Goal: Task Accomplishment & Management: Complete application form

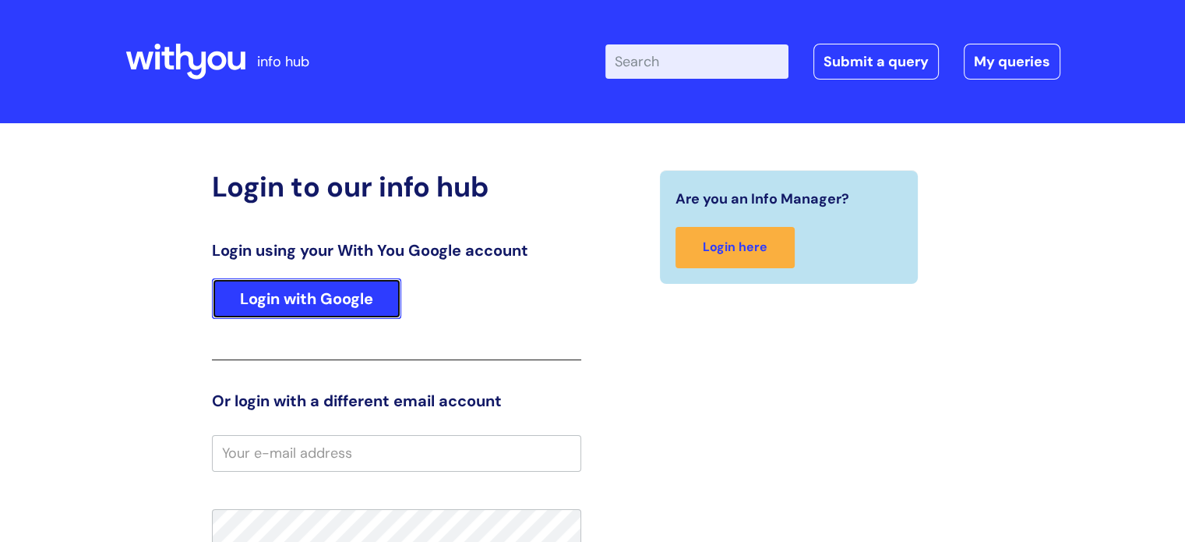
click at [313, 298] on link "Login with Google" at bounding box center [306, 298] width 189 height 41
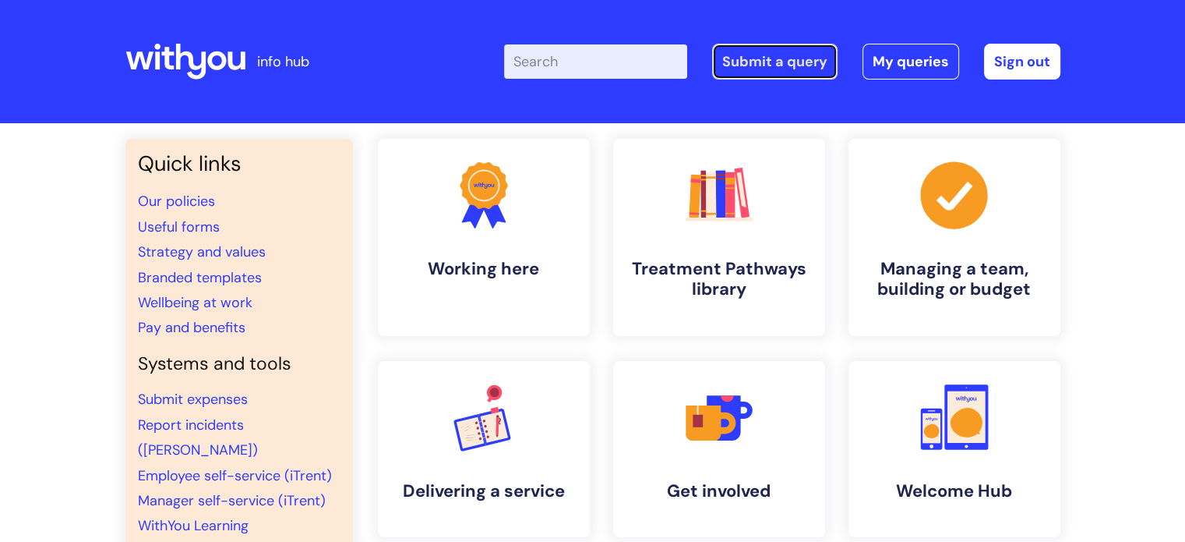
click at [765, 62] on link "Submit a query" at bounding box center [774, 62] width 125 height 36
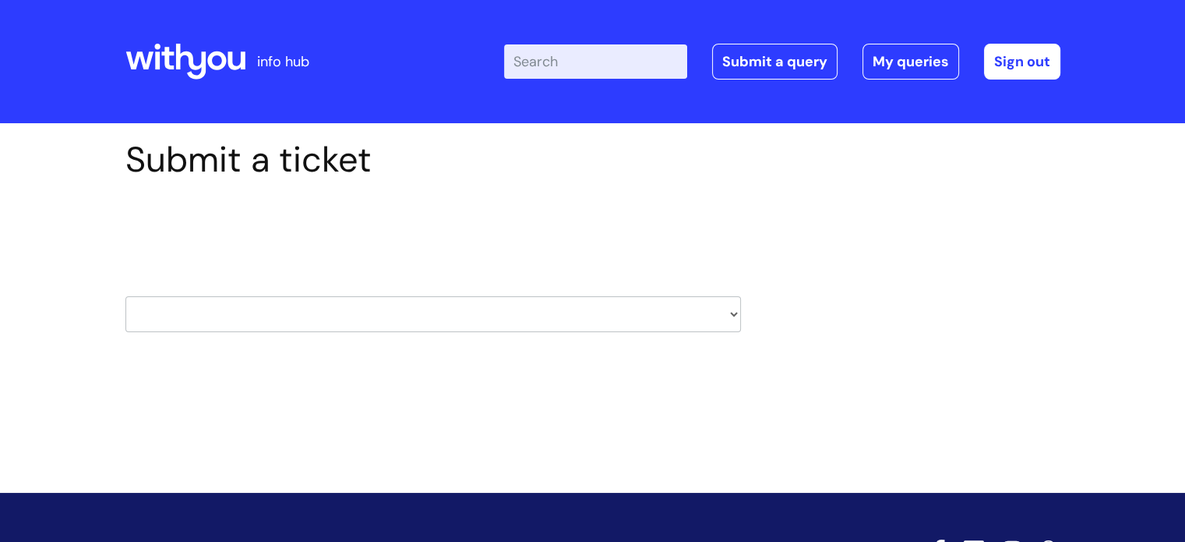
click at [658, 326] on select "HR / People IT and Support Clinical Drug Alerts Finance Accounts Data Support T…" at bounding box center [433, 314] width 616 height 36
select select "it_and_support"
click at [125, 296] on select "HR / People IT and Support Clinical Drug Alerts Finance Accounts Data Support T…" at bounding box center [433, 314] width 616 height 36
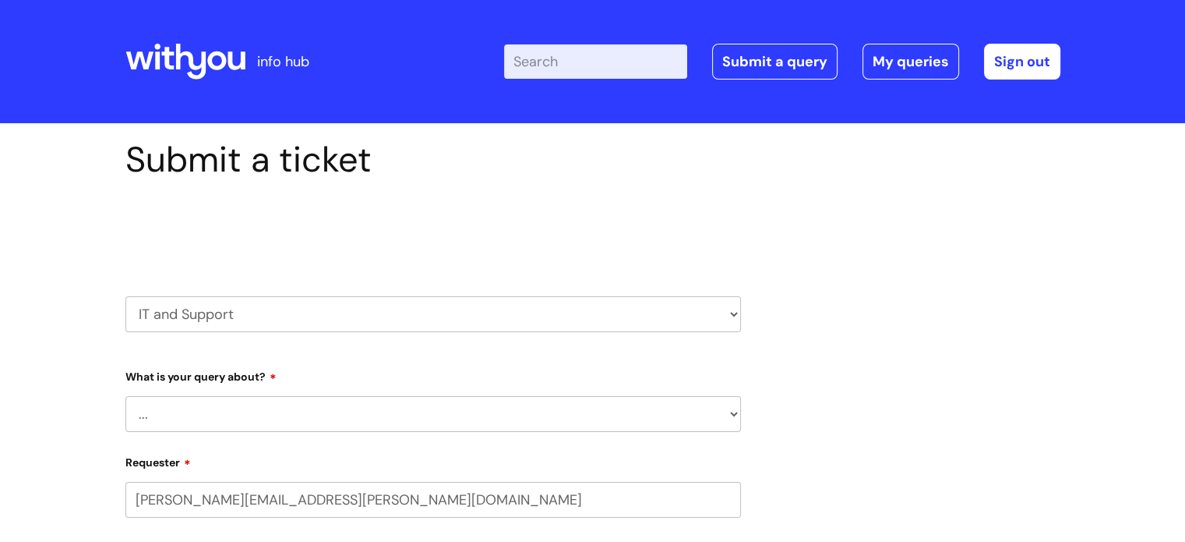
select select "80004286582"
click at [539, 417] on select "... Mobile Phone Reset & MFA Accounts, Starters and Leavers IT Hardware issue I…" at bounding box center [433, 414] width 616 height 36
select select "Something Else"
click at [125, 396] on select "... Mobile Phone Reset & MFA Accounts, Starters and Leavers IT Hardware issue I…" at bounding box center [433, 414] width 616 height 36
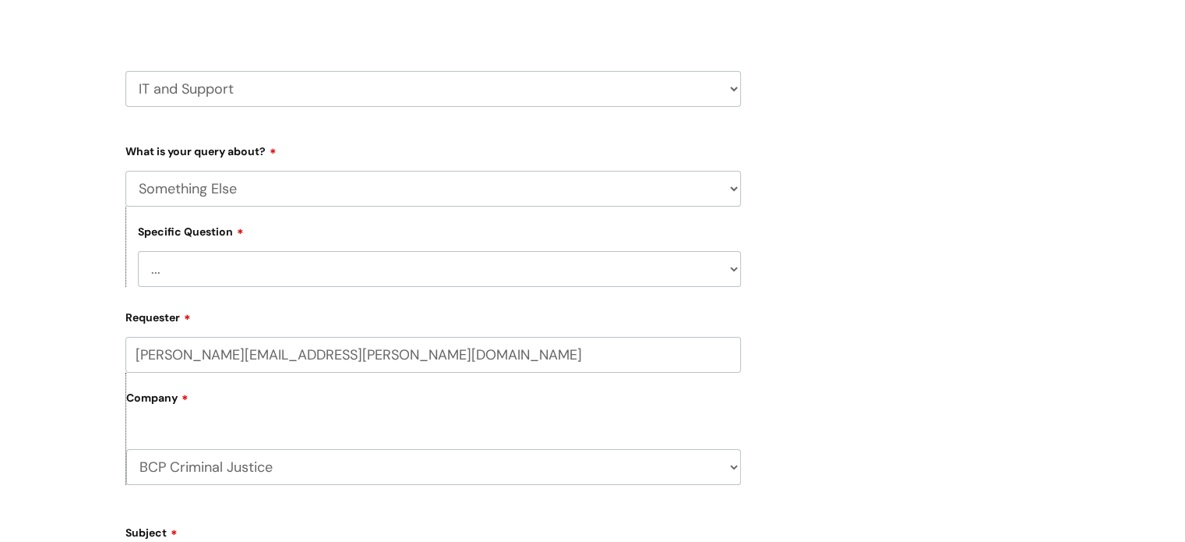
scroll to position [234, 0]
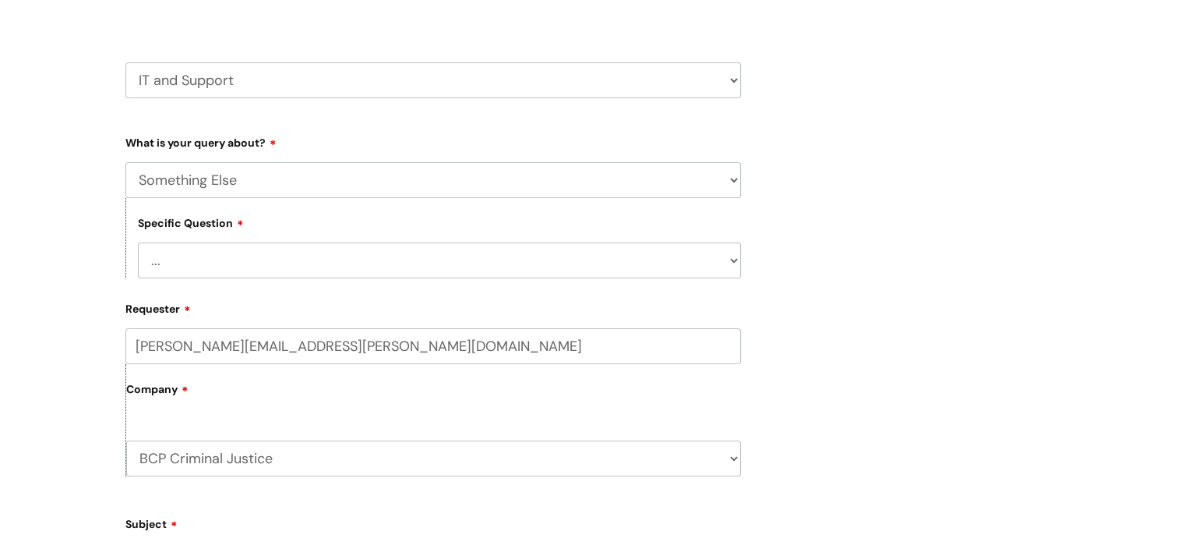
click at [705, 265] on select "... My problem is not listed" at bounding box center [439, 260] width 603 height 36
select select "My problem is not listed"
click at [138, 242] on select "... My problem is not listed" at bounding box center [439, 260] width 603 height 36
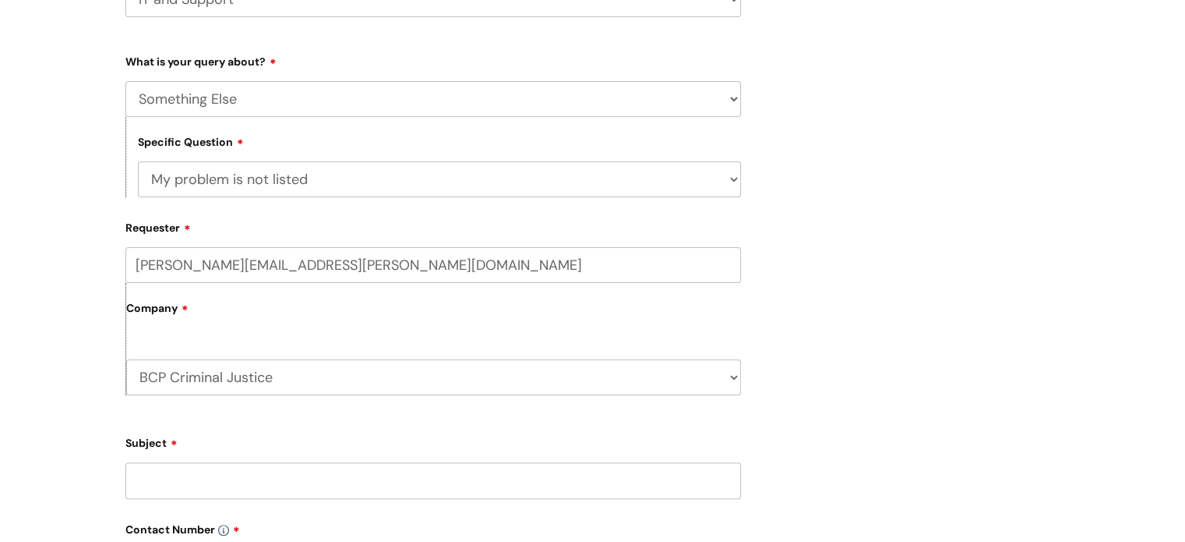
scroll to position [390, 0]
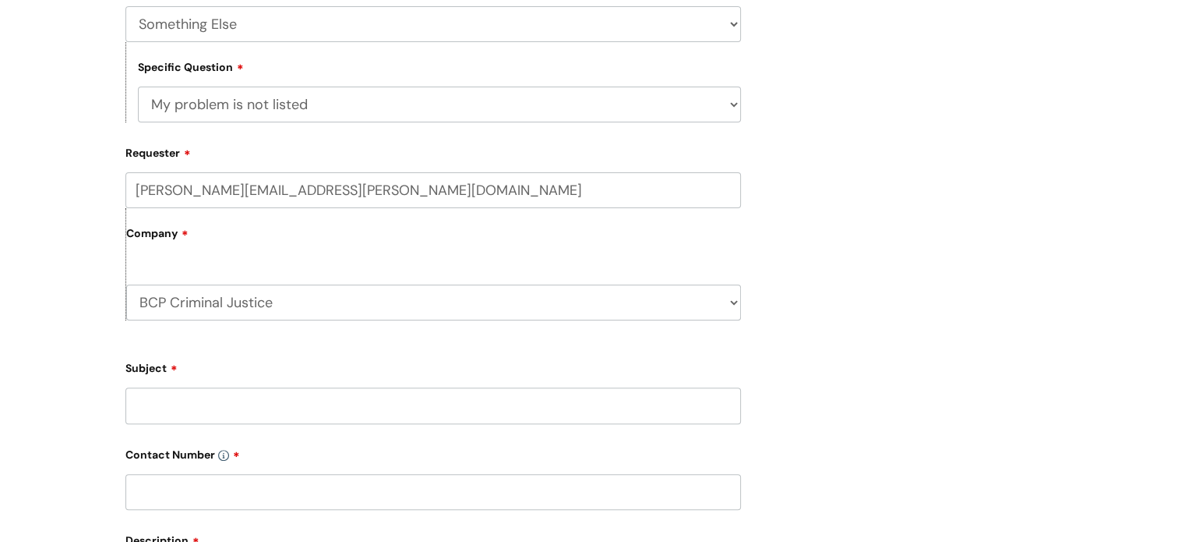
click at [280, 405] on input "Subject" at bounding box center [433, 405] width 616 height 36
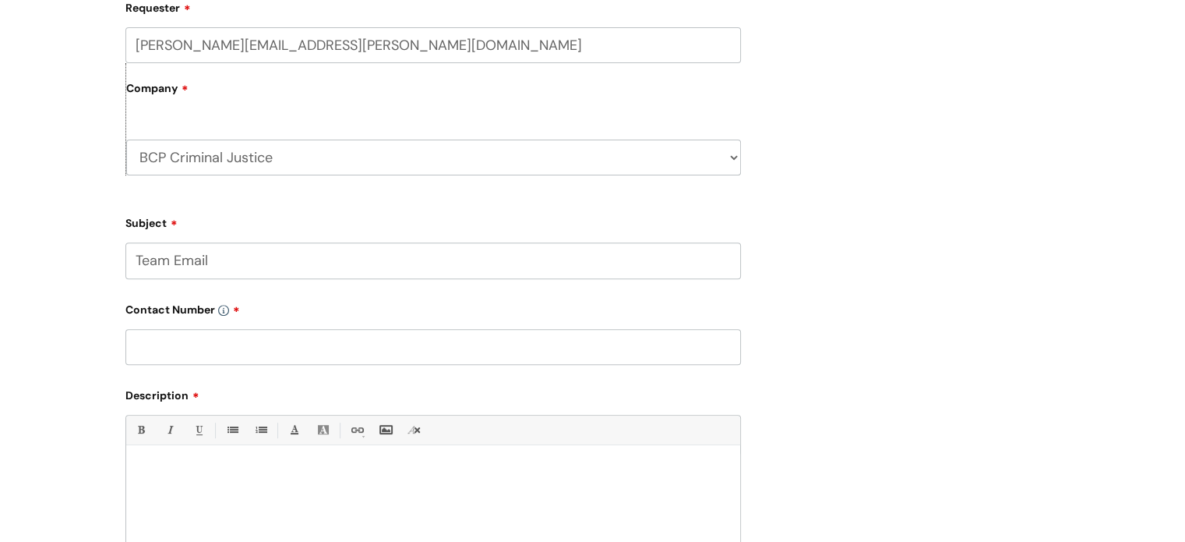
scroll to position [546, 0]
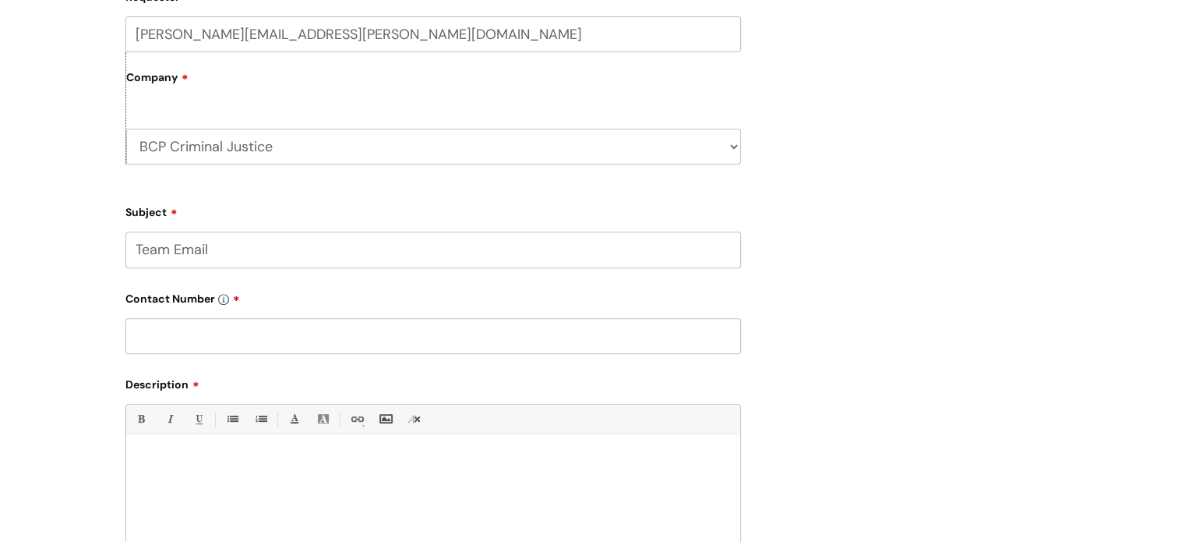
type input "Team Email"
click at [284, 339] on input "text" at bounding box center [433, 336] width 616 height 36
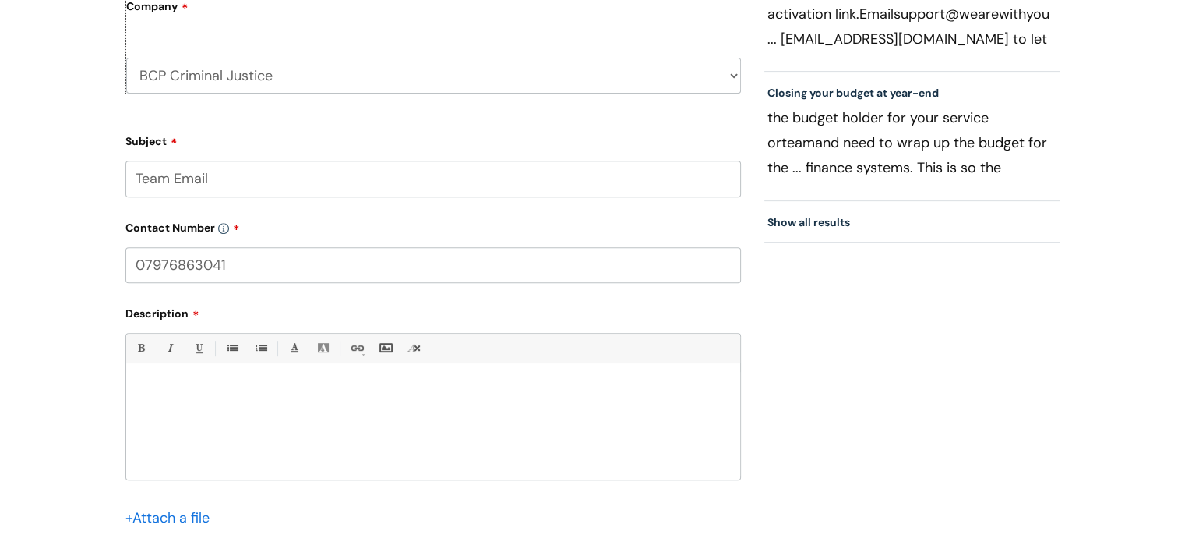
scroll to position [701, 0]
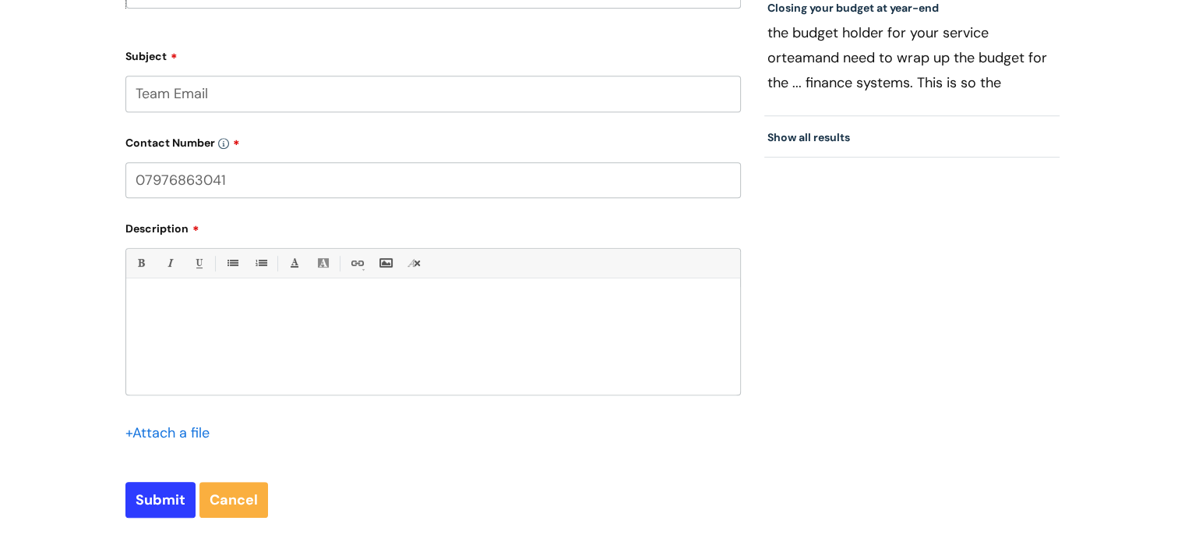
type input "07976863041"
click at [200, 316] on div at bounding box center [433, 341] width 614 height 108
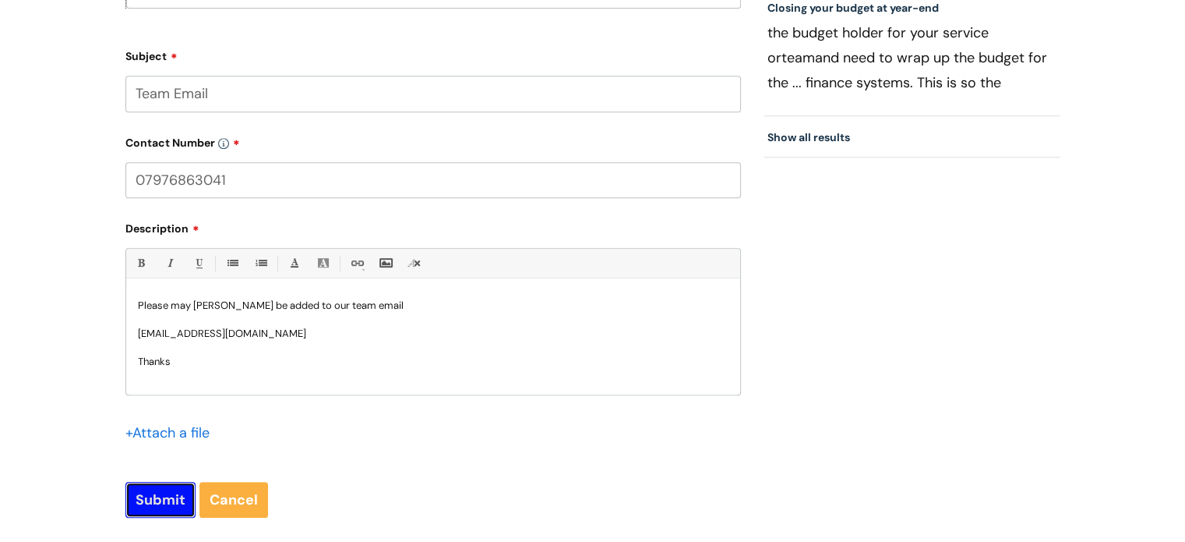
click at [143, 503] on input "Submit" at bounding box center [160, 500] width 70 height 36
type input "Please Wait..."
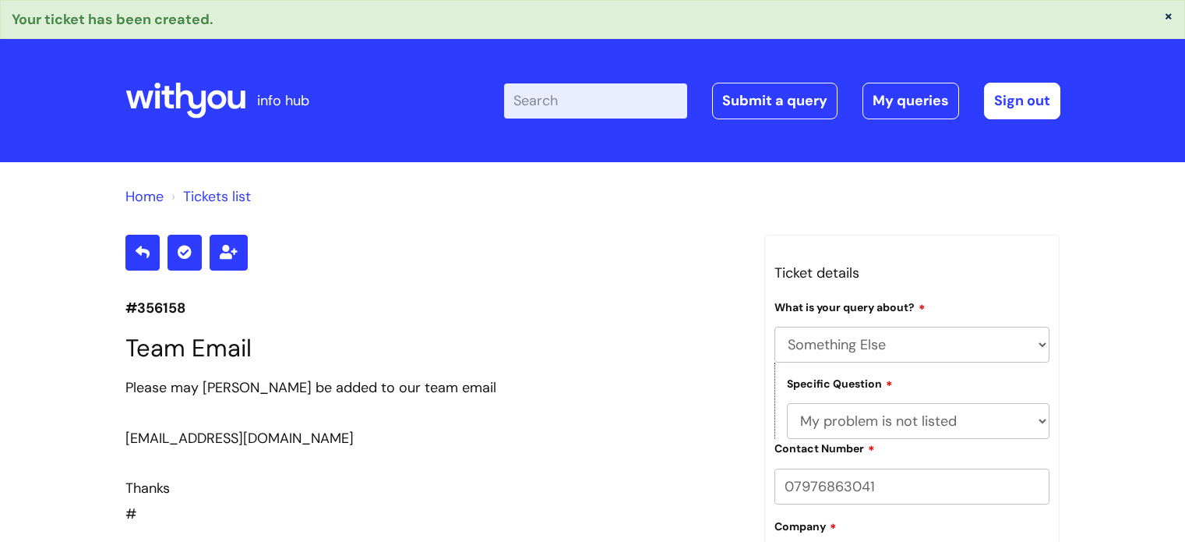
select select "Something Else"
select select "My problem is not listed"
